Goal: Information Seeking & Learning: Learn about a topic

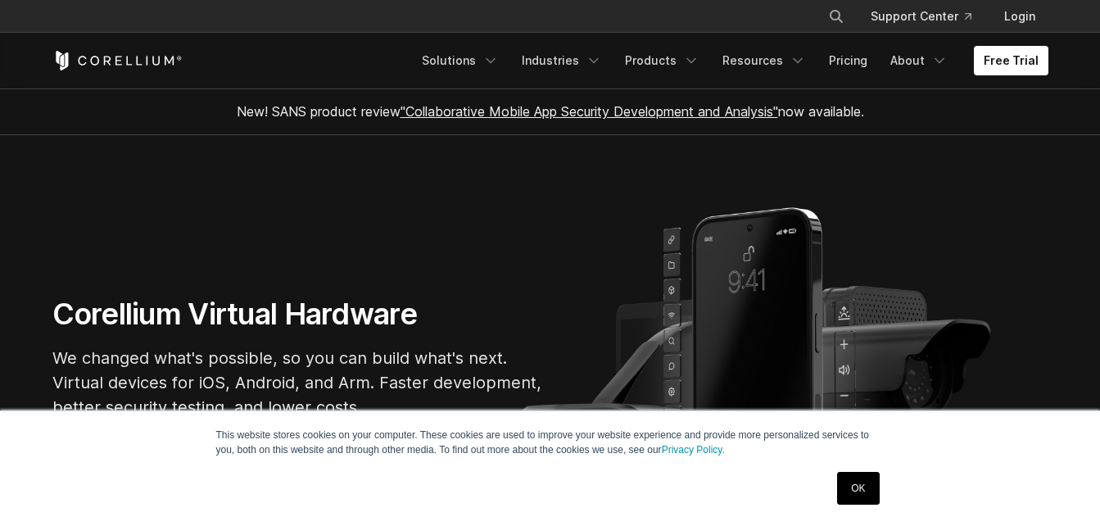
click at [849, 484] on link "OK" at bounding box center [858, 488] width 42 height 33
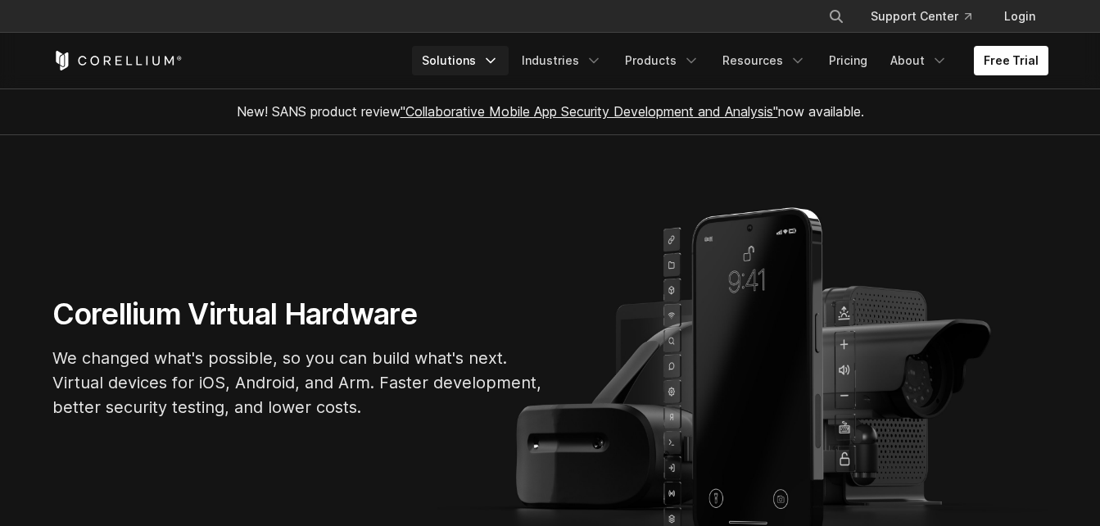
click at [492, 63] on link "Solutions" at bounding box center [460, 60] width 97 height 29
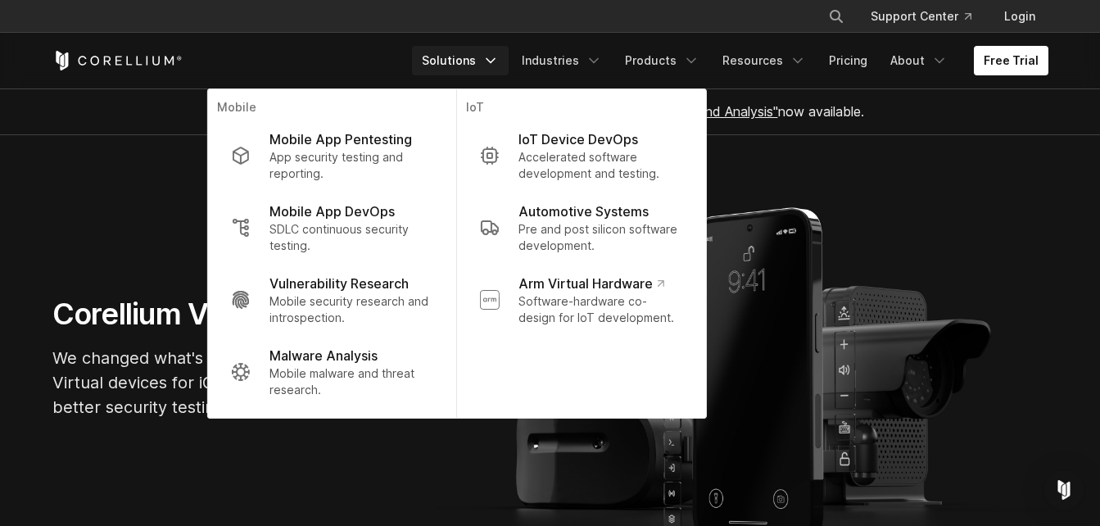
click at [109, 235] on section "Corellium Virtual Hardware We changed what's possible, so you can build what's …" at bounding box center [550, 364] width 1100 height 458
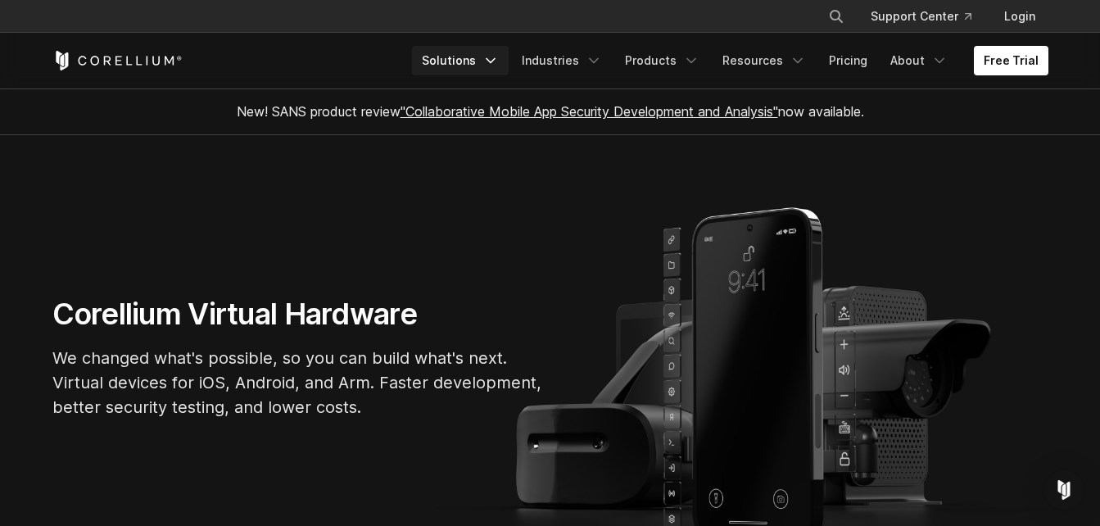
click at [451, 61] on link "Solutions" at bounding box center [460, 60] width 97 height 29
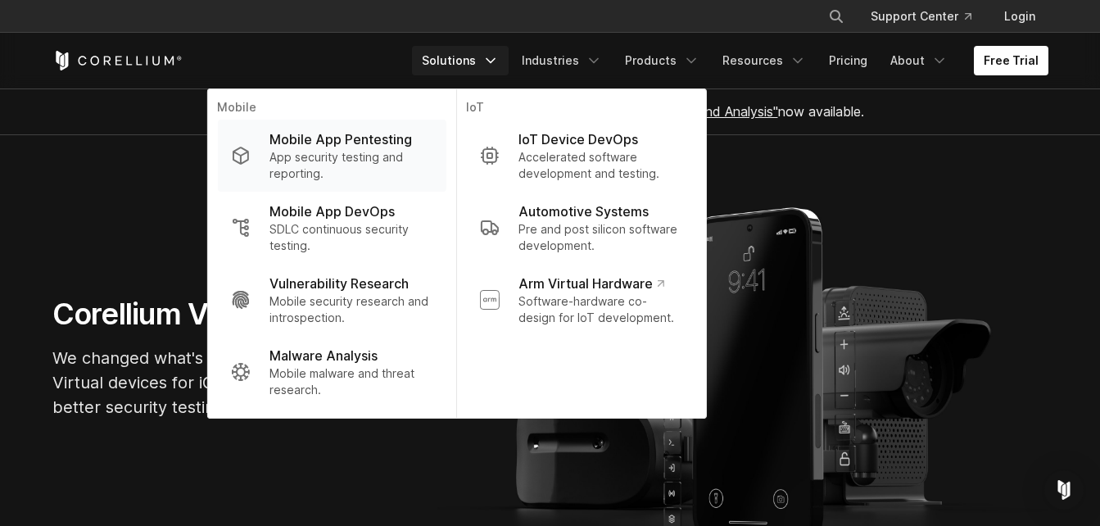
click at [367, 159] on p "App security testing and reporting." at bounding box center [351, 165] width 163 height 33
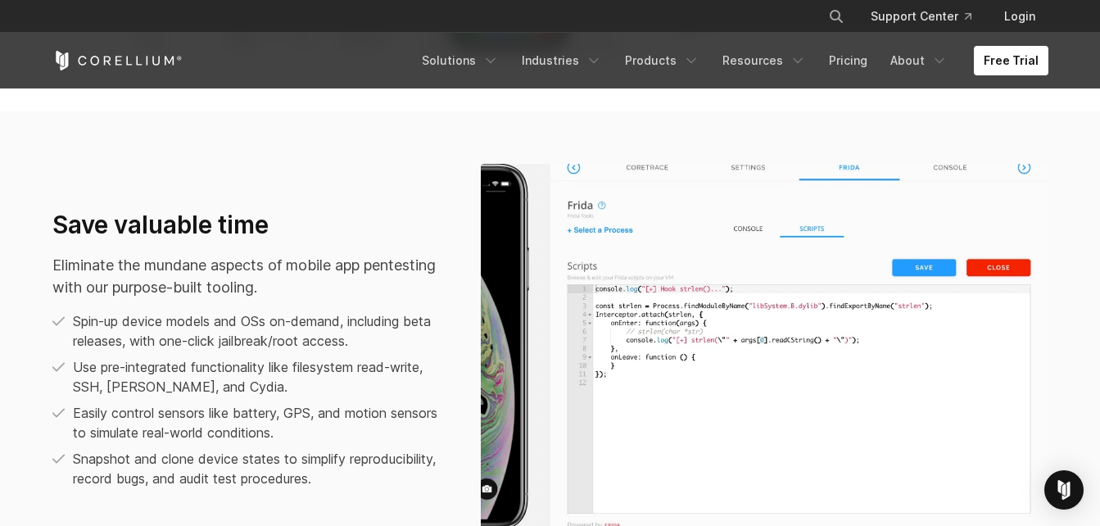
scroll to position [983, 0]
